Goal: Transaction & Acquisition: Purchase product/service

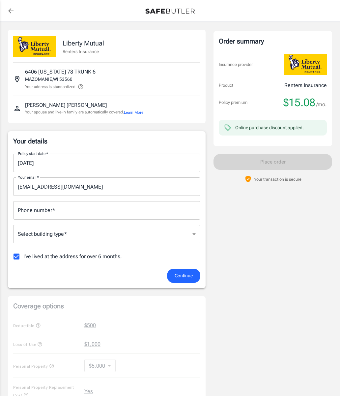
click at [28, 163] on input "[DATE]" at bounding box center [104, 163] width 183 height 18
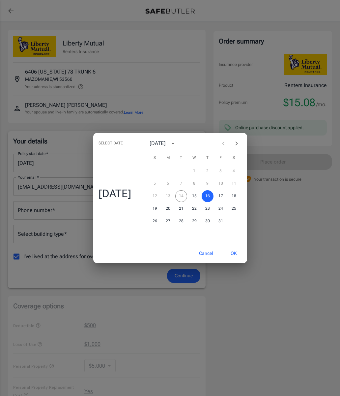
click at [184, 197] on div "12 13 14 15 16 17 18" at bounding box center [194, 196] width 105 height 12
click at [199, 194] on button "15" at bounding box center [194, 196] width 12 height 12
type input "[DATE]"
click at [242, 252] on button "OK" at bounding box center [233, 253] width 21 height 14
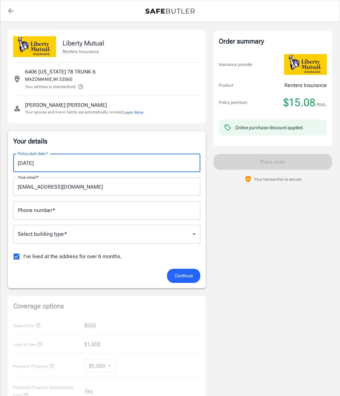
click at [53, 216] on input "Phone number   *" at bounding box center [106, 210] width 187 height 18
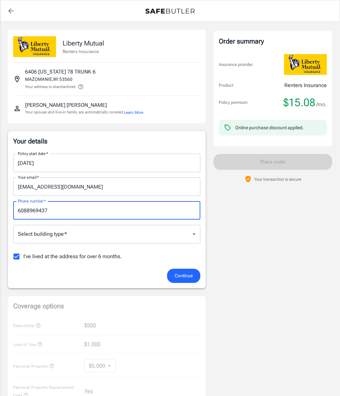
type input "6088969437"
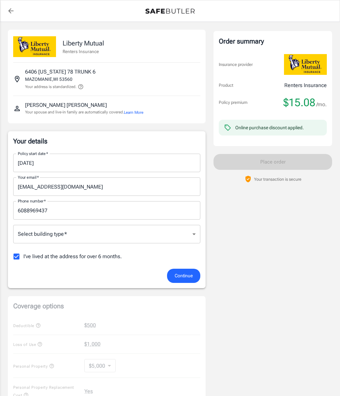
click at [60, 237] on body "Policy premium $ 15.08 /mo Liberty Mutual Renters Insurance [STREET_ADDRESS][US…" at bounding box center [170, 323] width 340 height 647
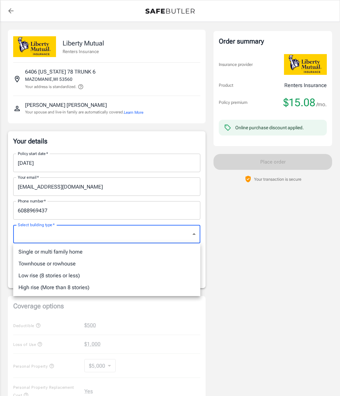
click at [76, 254] on li "Single or multi family home" at bounding box center [106, 252] width 187 height 12
type input "singlefamily"
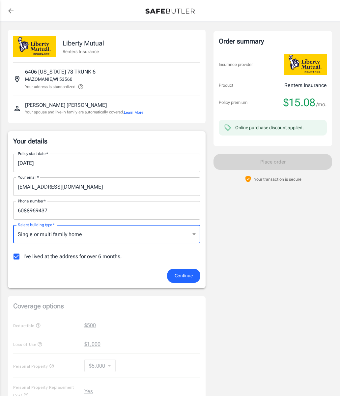
click at [17, 257] on input "I've lived at the address for over 6 months." at bounding box center [17, 256] width 14 height 14
checkbox input "false"
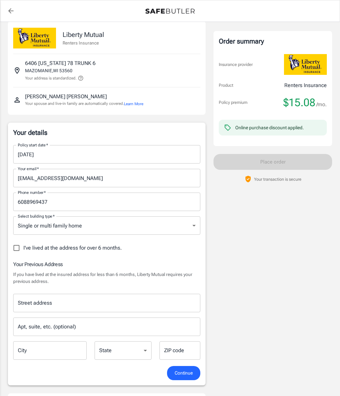
scroll to position [9, 0]
click at [49, 303] on div "Street address Street address" at bounding box center [106, 302] width 187 height 18
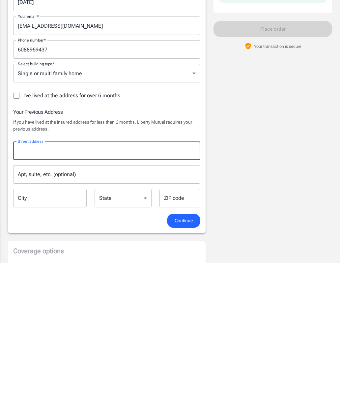
scroll to position [161, 0]
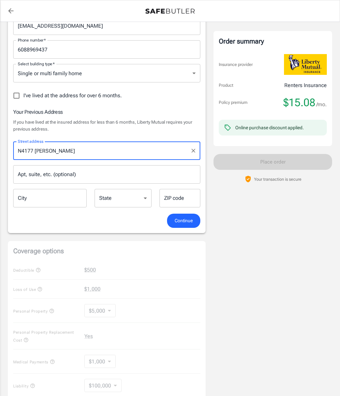
type input "N4177 [PERSON_NAME]"
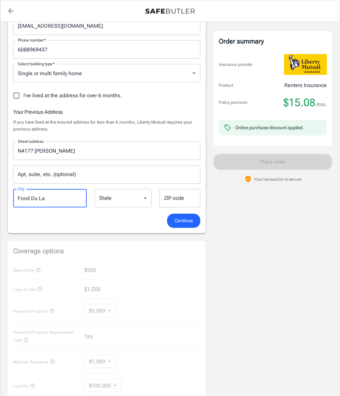
type input "Fond Du Lac"
select select "WI"
type input "Fond Du Lac"
type input "54937"
click at [187, 219] on span "Continue" at bounding box center [184, 220] width 18 height 8
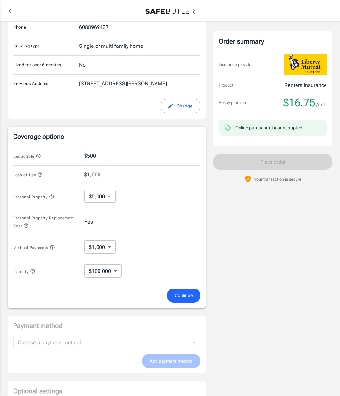
scroll to position [171, 0]
click at [109, 196] on body "Policy premium $ 16.75 /mo Liberty Mutual Renters Insurance [STREET_ADDRESS][US…" at bounding box center [170, 153] width 340 height 648
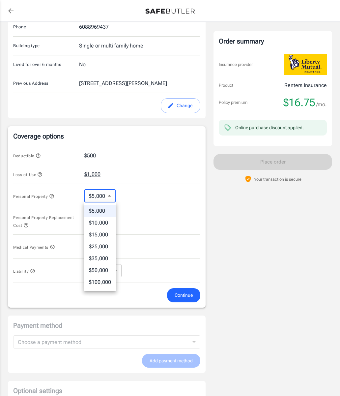
click at [104, 223] on li "$10,000" at bounding box center [100, 223] width 33 height 12
type input "10000"
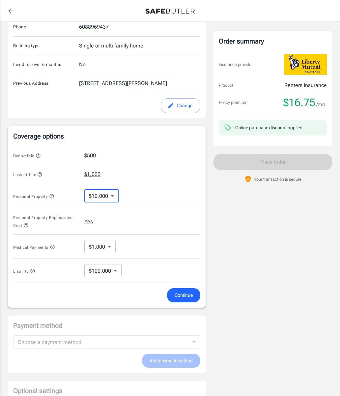
click at [115, 272] on body "Policy premium $ 16.75 /mo Liberty Mutual Renters Insurance [STREET_ADDRESS][US…" at bounding box center [170, 153] width 340 height 648
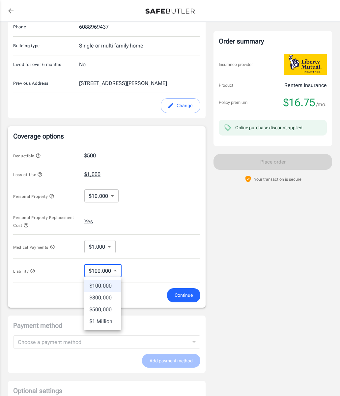
click at [113, 287] on li "$100,000" at bounding box center [102, 286] width 37 height 12
click at [188, 295] on span "Continue" at bounding box center [184, 295] width 18 height 8
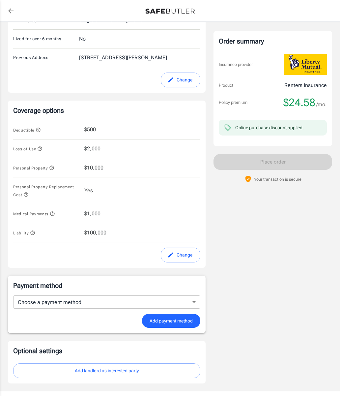
scroll to position [199, 0]
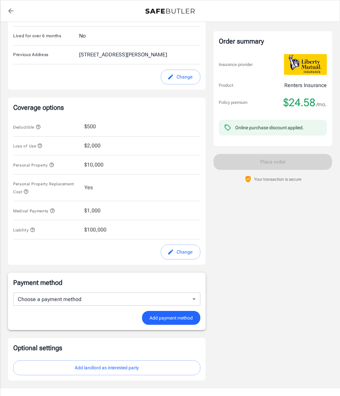
click at [182, 249] on button "Change" at bounding box center [181, 251] width 40 height 15
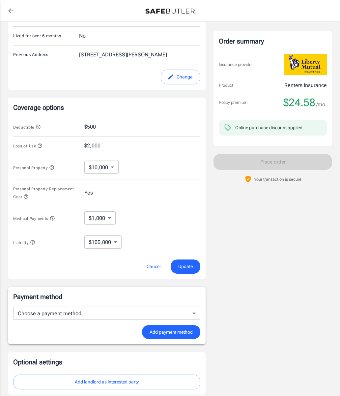
click at [110, 166] on body "Policy premium $ 24.58 /mo Liberty Mutual Renters Insurance [STREET_ADDRESS][US…" at bounding box center [170, 125] width 340 height 648
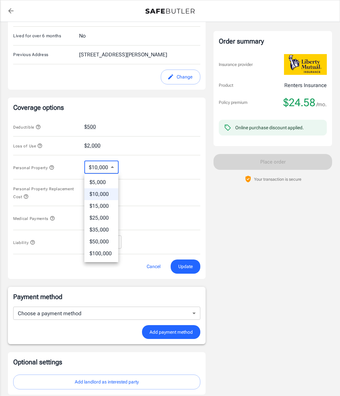
click at [106, 182] on li "$5,000" at bounding box center [101, 182] width 34 height 12
type input "5000"
click at [188, 266] on span "Update" at bounding box center [185, 266] width 14 height 8
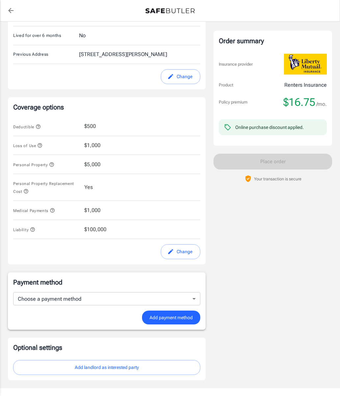
click at [119, 361] on button "Add landlord as interested party" at bounding box center [106, 367] width 187 height 15
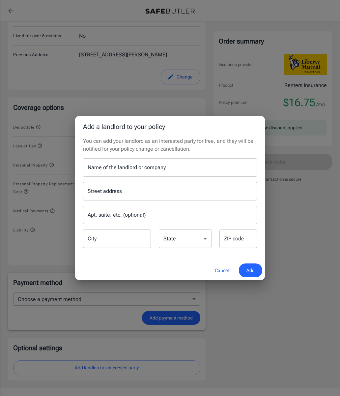
click at [220, 277] on button "Cancel" at bounding box center [221, 270] width 29 height 14
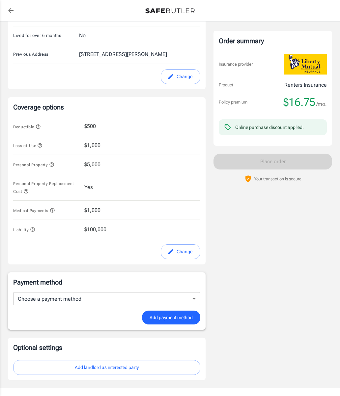
click at [177, 251] on button "Change" at bounding box center [181, 251] width 40 height 15
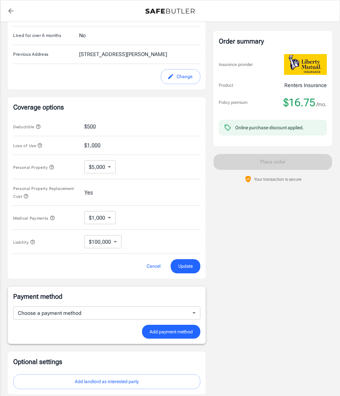
click at [106, 168] on body "Policy premium $ 16.75 /mo Liberty Mutual Renters Insurance [STREET_ADDRESS][US…" at bounding box center [170, 124] width 340 height 648
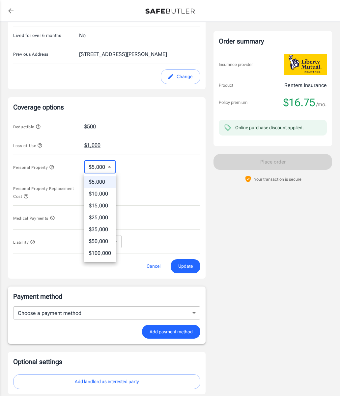
click at [104, 196] on li "$10,000" at bounding box center [100, 194] width 33 height 12
type input "10000"
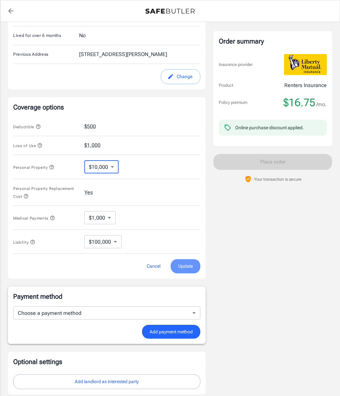
click at [189, 267] on span "Update" at bounding box center [185, 266] width 14 height 8
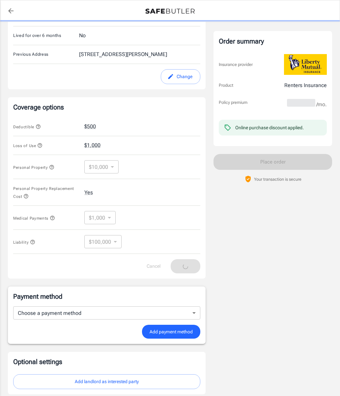
scroll to position [199, 0]
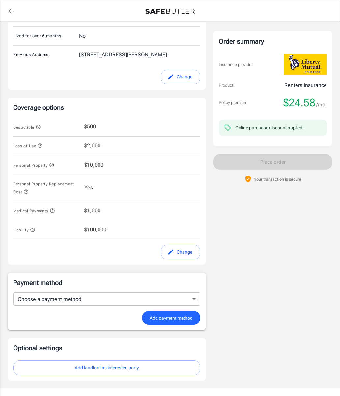
click at [178, 256] on button "Change" at bounding box center [181, 251] width 40 height 15
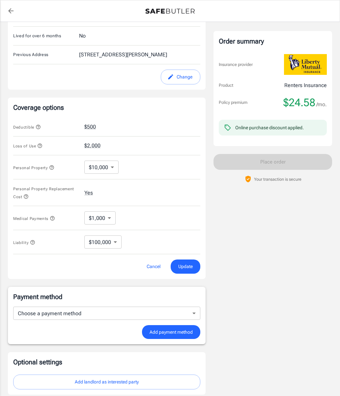
click at [112, 172] on body "Policy premium $ 24.58 /mo Liberty Mutual Renters Insurance [STREET_ADDRESS][US…" at bounding box center [170, 125] width 340 height 648
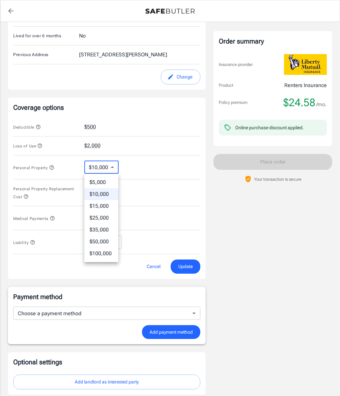
click at [103, 183] on li "$5,000" at bounding box center [101, 182] width 34 height 12
type input "5000"
click at [186, 267] on span "Update" at bounding box center [185, 266] width 14 height 8
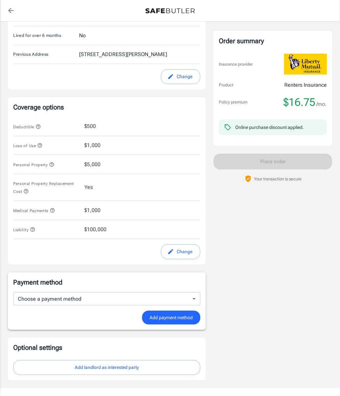
click at [104, 298] on body "Policy premium $ 16.75 /mo Liberty Mutual Renters Insurance [STREET_ADDRESS][US…" at bounding box center [170, 118] width 340 height 634
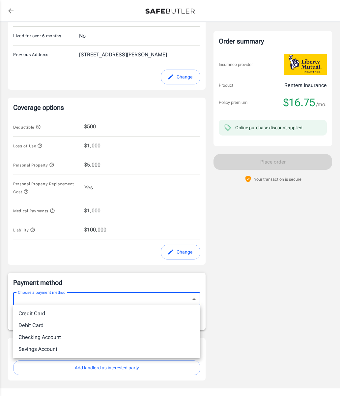
click at [28, 324] on li "Debit Card" at bounding box center [106, 325] width 187 height 12
type input "debit"
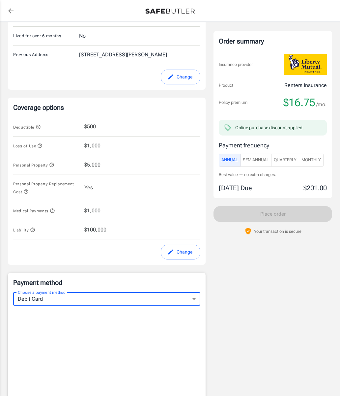
click at [319, 160] on span "Monthly" at bounding box center [310, 160] width 19 height 8
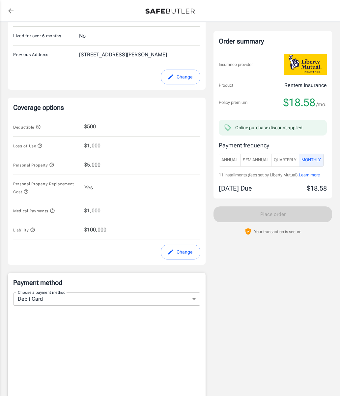
click at [286, 160] on span "Quarterly" at bounding box center [285, 160] width 23 height 8
click at [320, 162] on span "Monthly" at bounding box center [310, 160] width 19 height 8
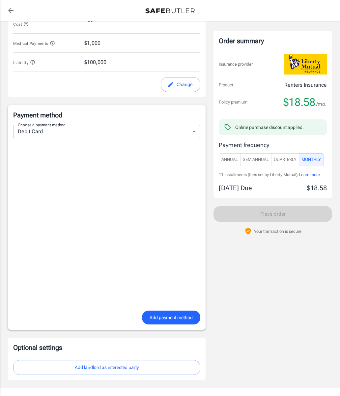
scroll to position [404, 0]
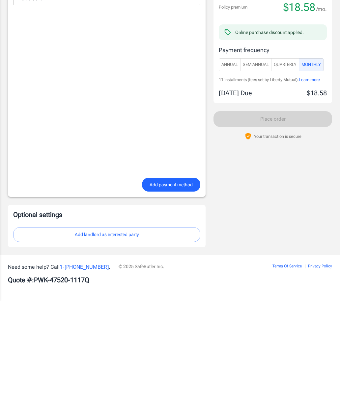
click at [170, 276] on span "Add payment method" at bounding box center [171, 280] width 43 height 8
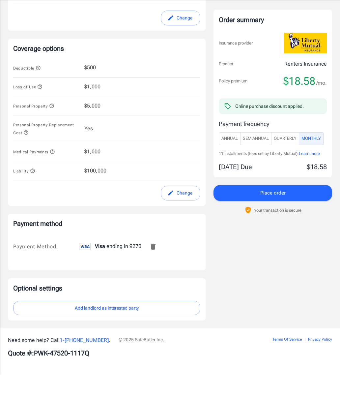
scroll to position [199, 0]
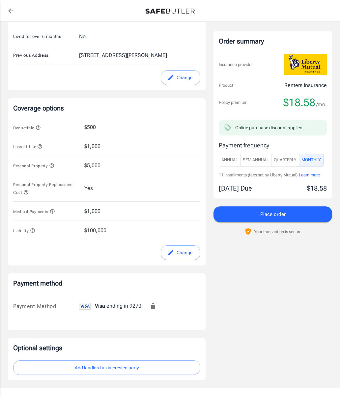
click at [131, 365] on button "Add landlord as interested party" at bounding box center [106, 367] width 187 height 15
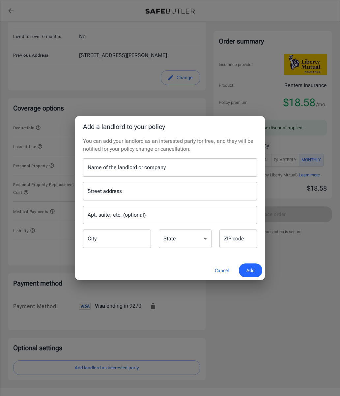
click at [219, 277] on button "Cancel" at bounding box center [221, 270] width 29 height 14
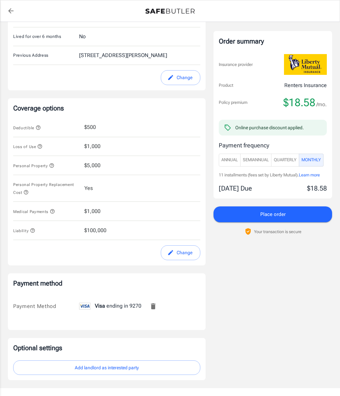
click at [286, 212] on button "Place order" at bounding box center [272, 214] width 119 height 16
